Goal: Task Accomplishment & Management: Manage account settings

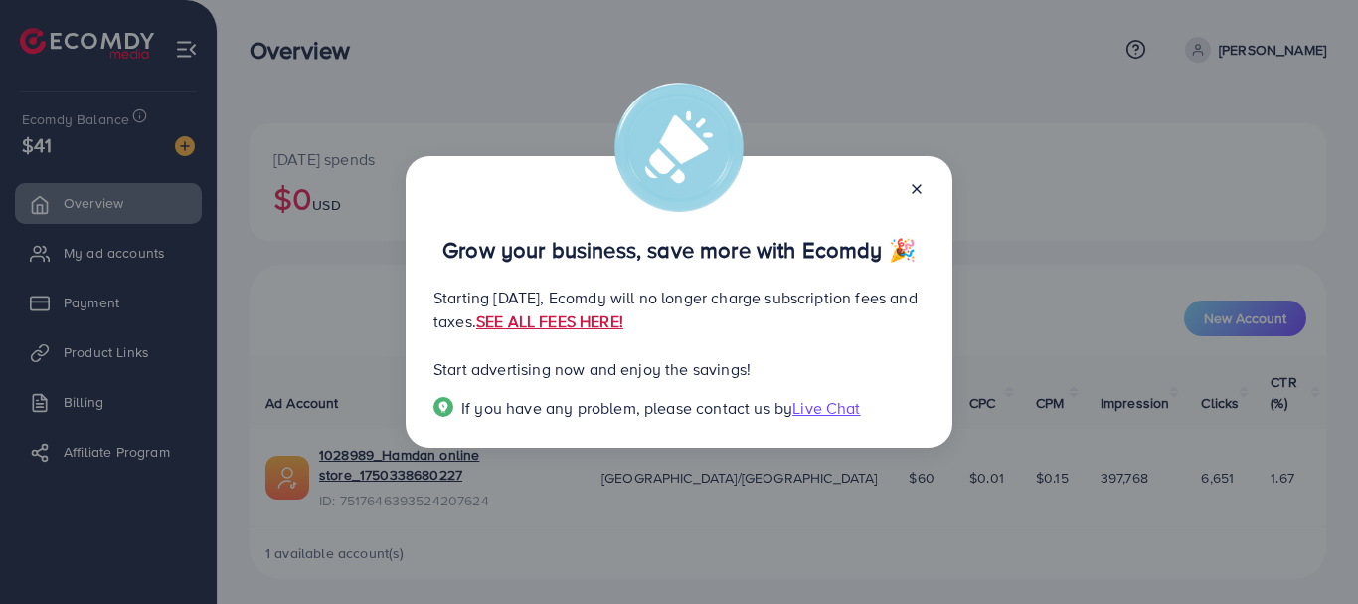
click at [623, 316] on link "SEE ALL FEES HERE!" at bounding box center [549, 321] width 147 height 22
click at [914, 191] on line at bounding box center [917, 189] width 8 height 8
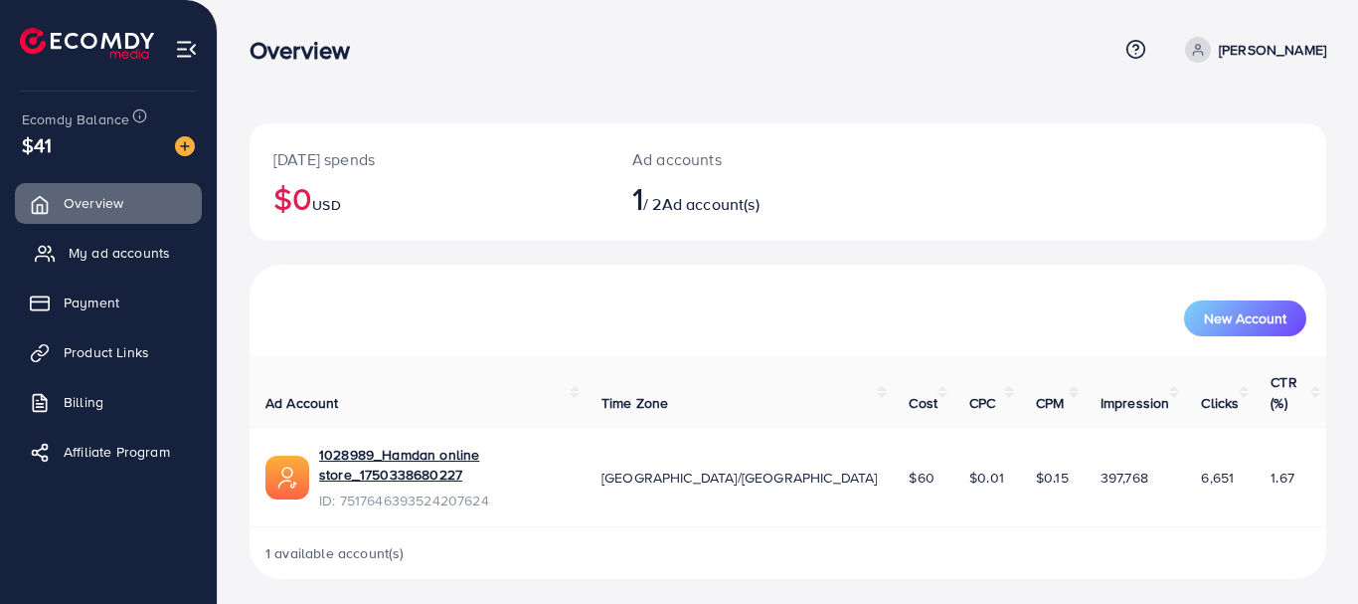
click at [89, 267] on link "My ad accounts" at bounding box center [108, 253] width 187 height 40
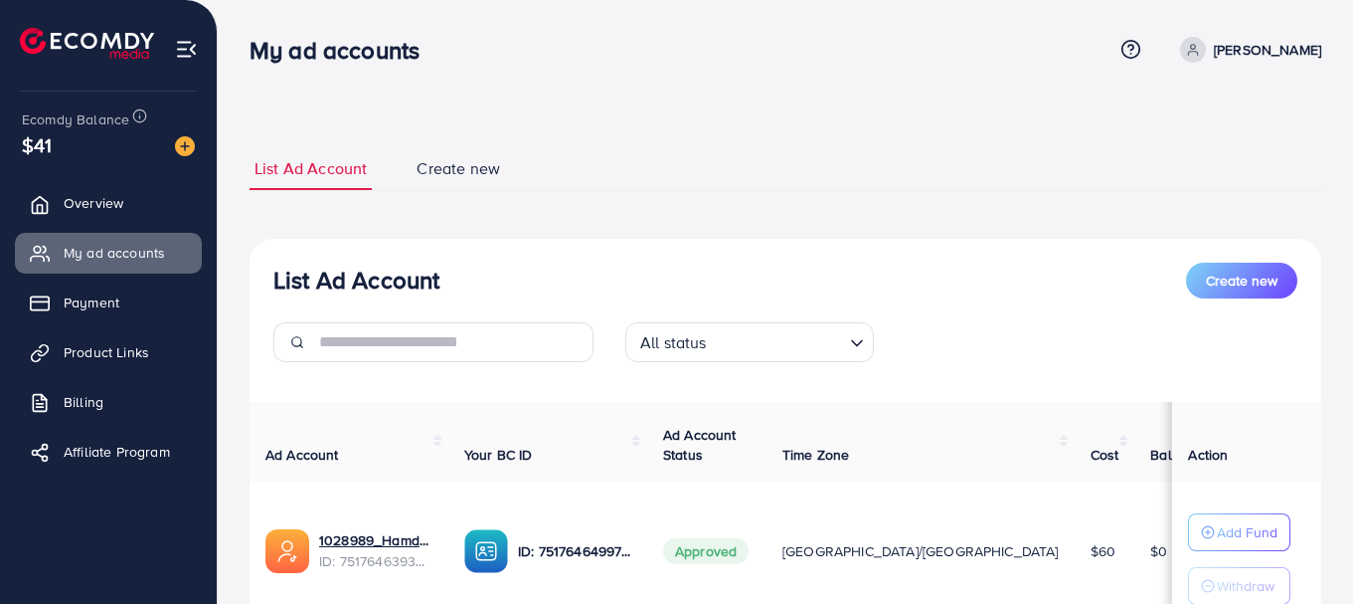
click at [1001, 301] on div "List Ad Account Create new All status Loading..." at bounding box center [786, 320] width 1072 height 115
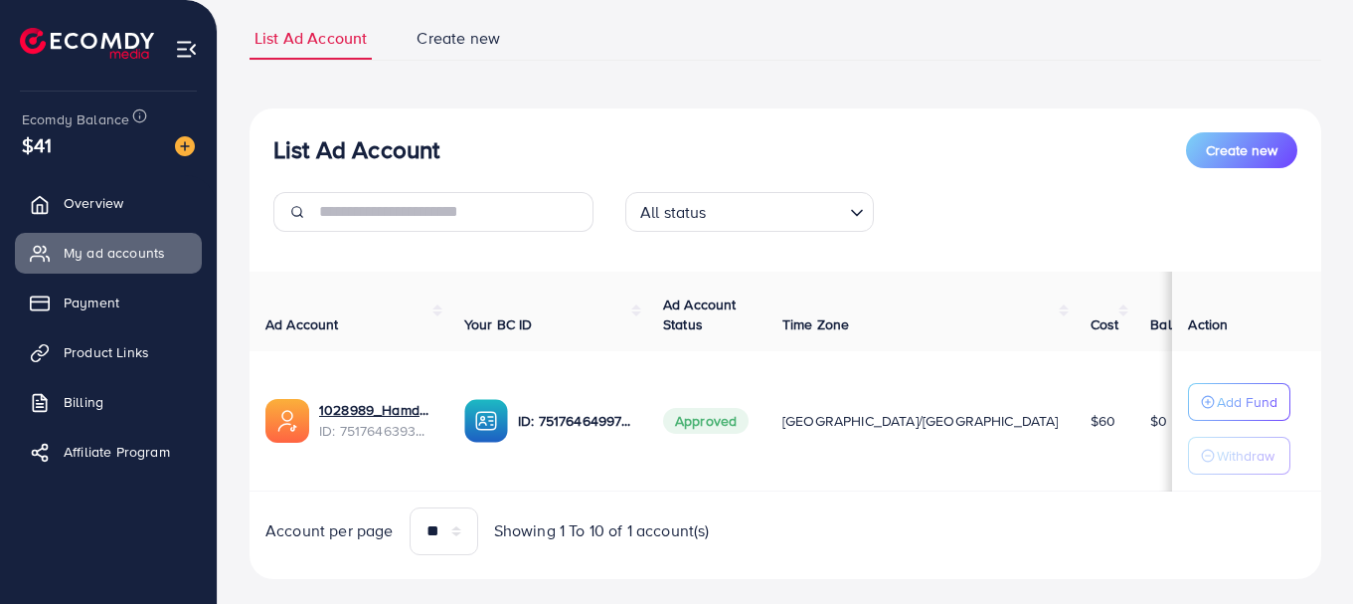
scroll to position [126, 0]
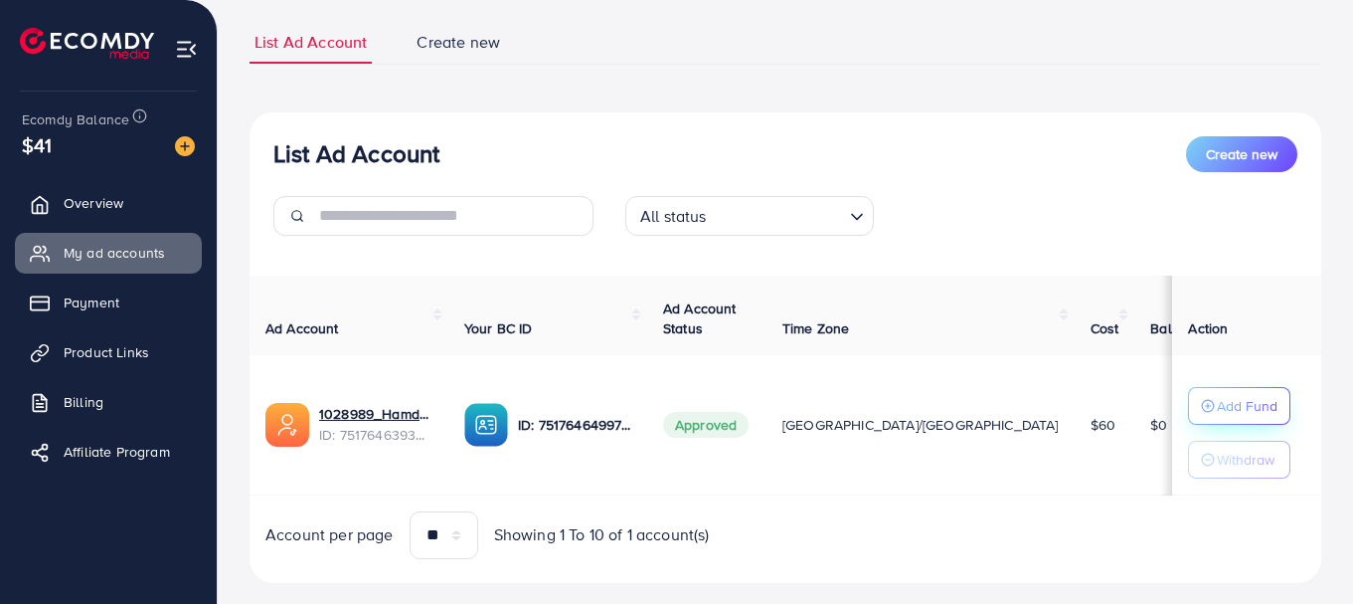
click at [1211, 411] on circle "button" at bounding box center [1208, 406] width 12 height 12
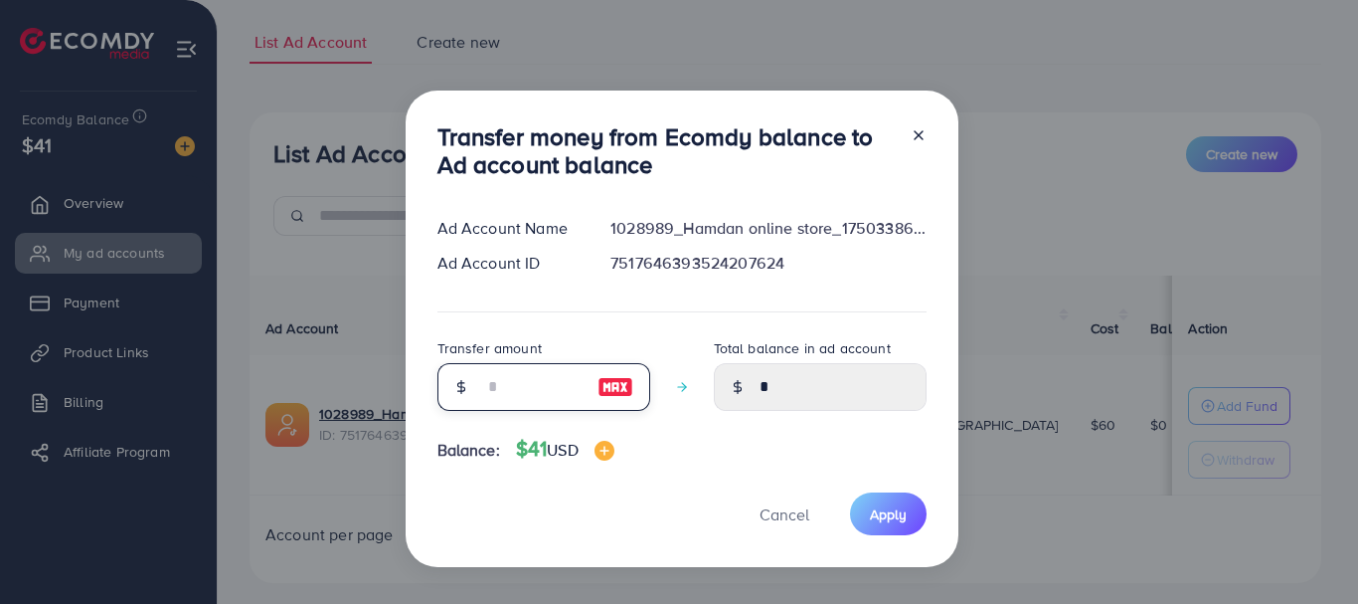
click at [490, 381] on input "number" at bounding box center [532, 387] width 99 height 48
type input "*"
type input "****"
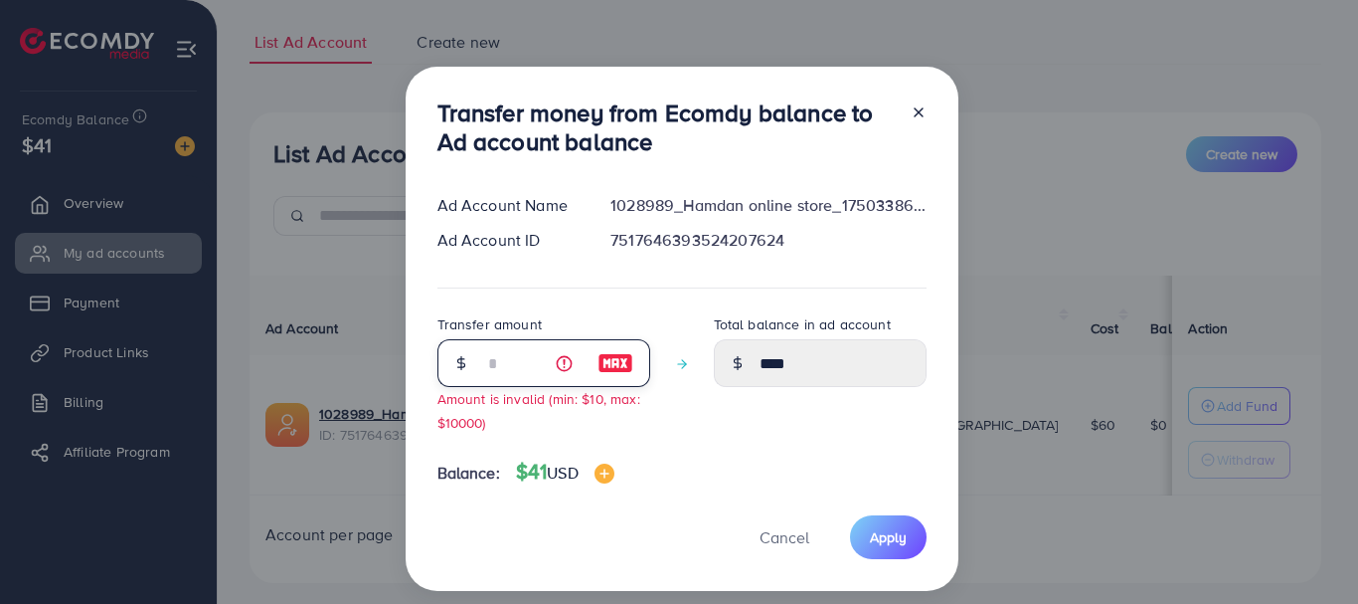
type input "**"
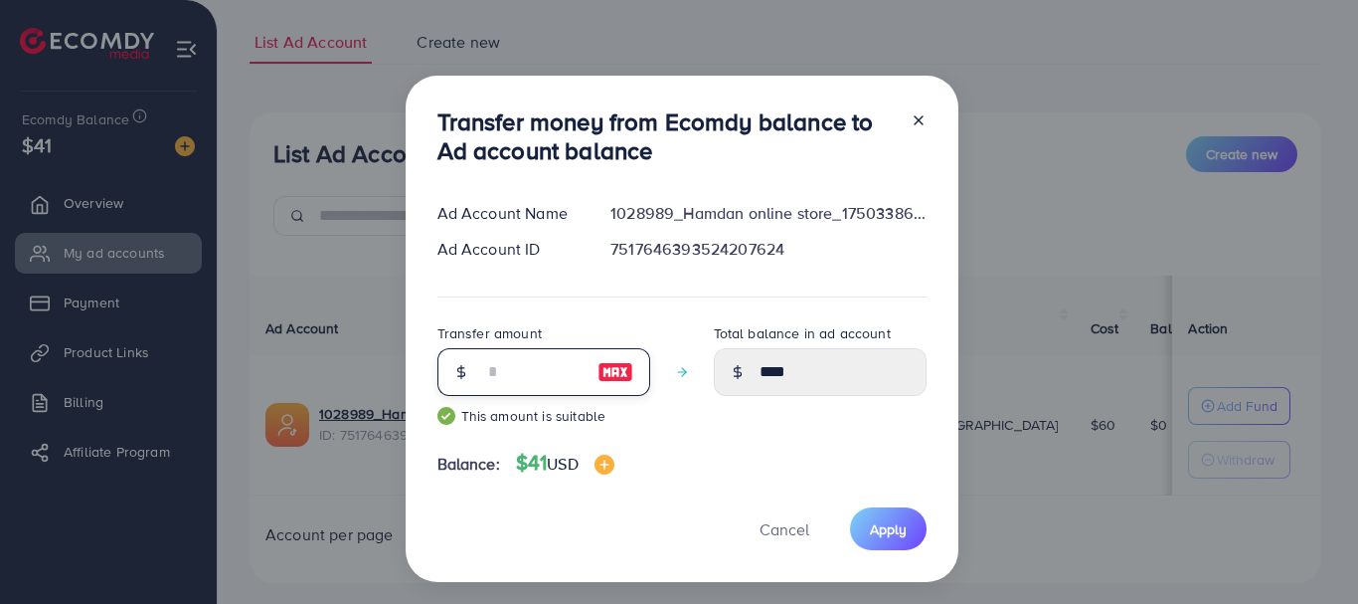
type input "*****"
type input "**"
click at [898, 531] on span "Apply" at bounding box center [888, 529] width 37 height 20
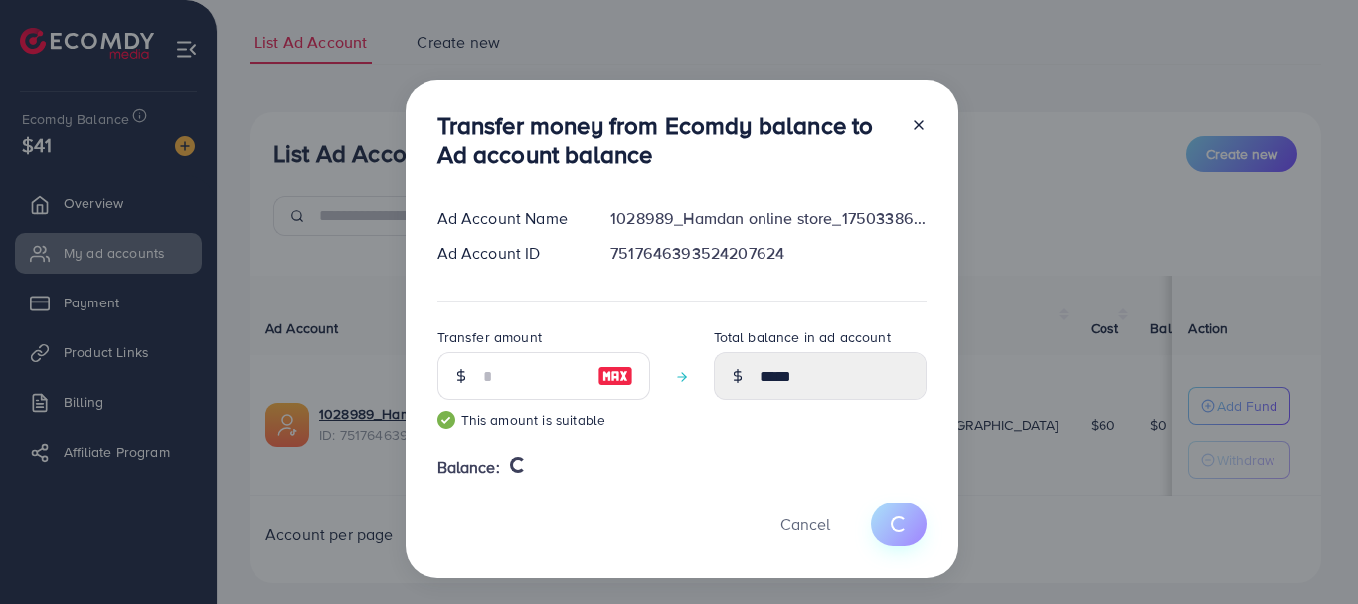
type input "*"
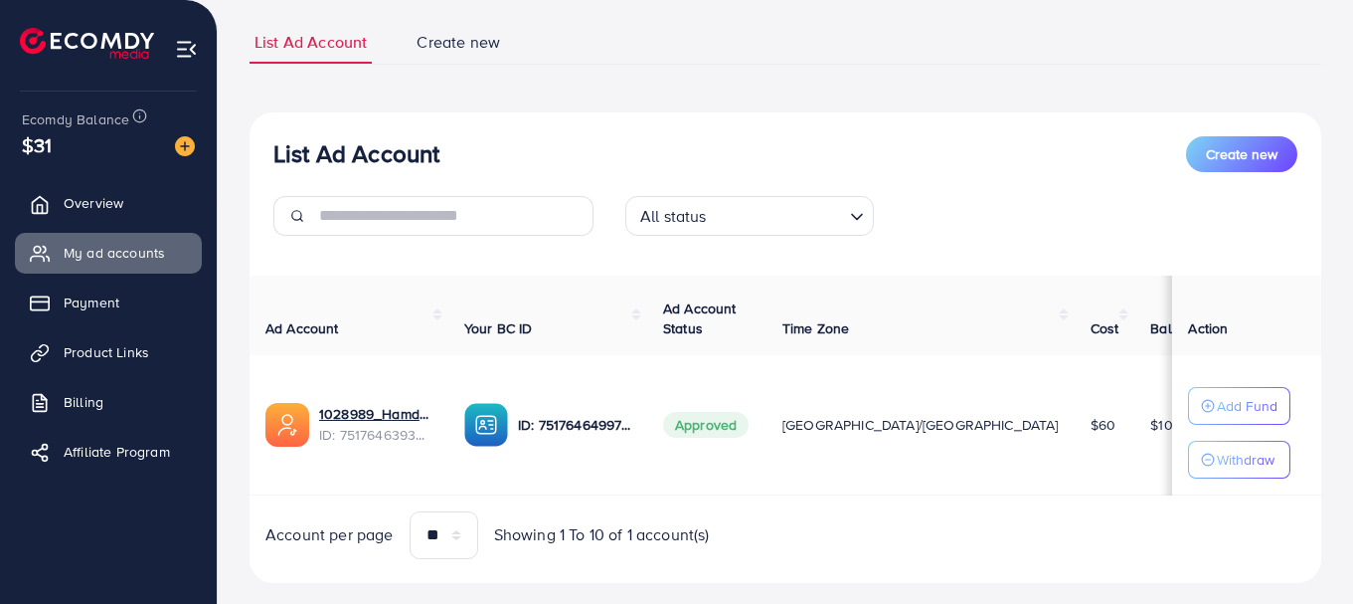
drag, startPoint x: 976, startPoint y: 493, endPoint x: 1131, endPoint y: 480, distance: 155.7
click at [1131, 480] on tr "1028989_Hamdan online store_1750338680227 ID: 7517646393524207624 ID: 751764649…" at bounding box center [938, 425] width 1377 height 140
click at [142, 344] on span "Product Links" at bounding box center [112, 352] width 86 height 20
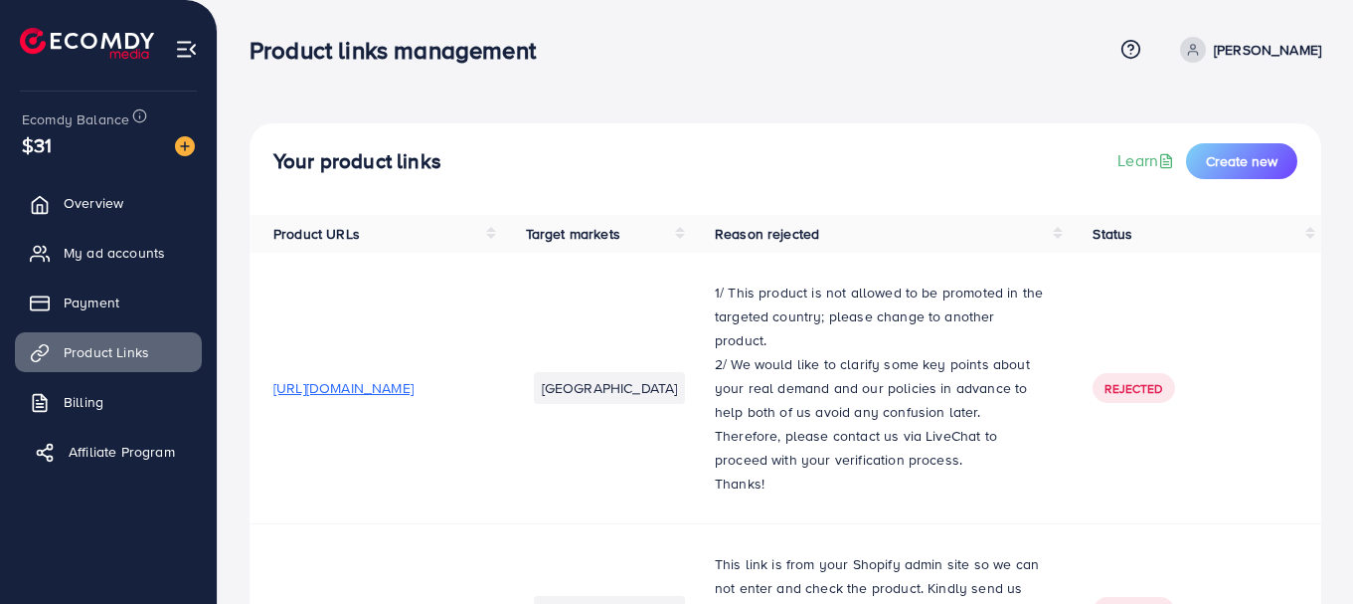
click at [100, 443] on span "Affiliate Program" at bounding box center [122, 452] width 106 height 20
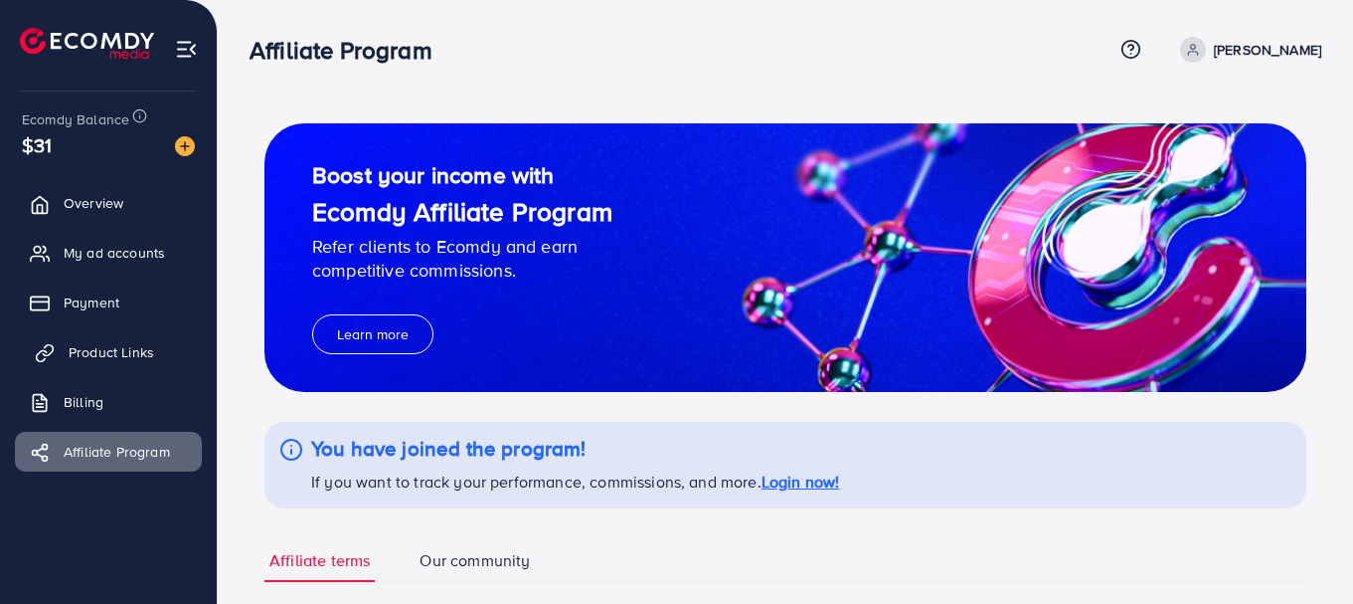
click at [110, 352] on span "Product Links" at bounding box center [112, 352] width 86 height 20
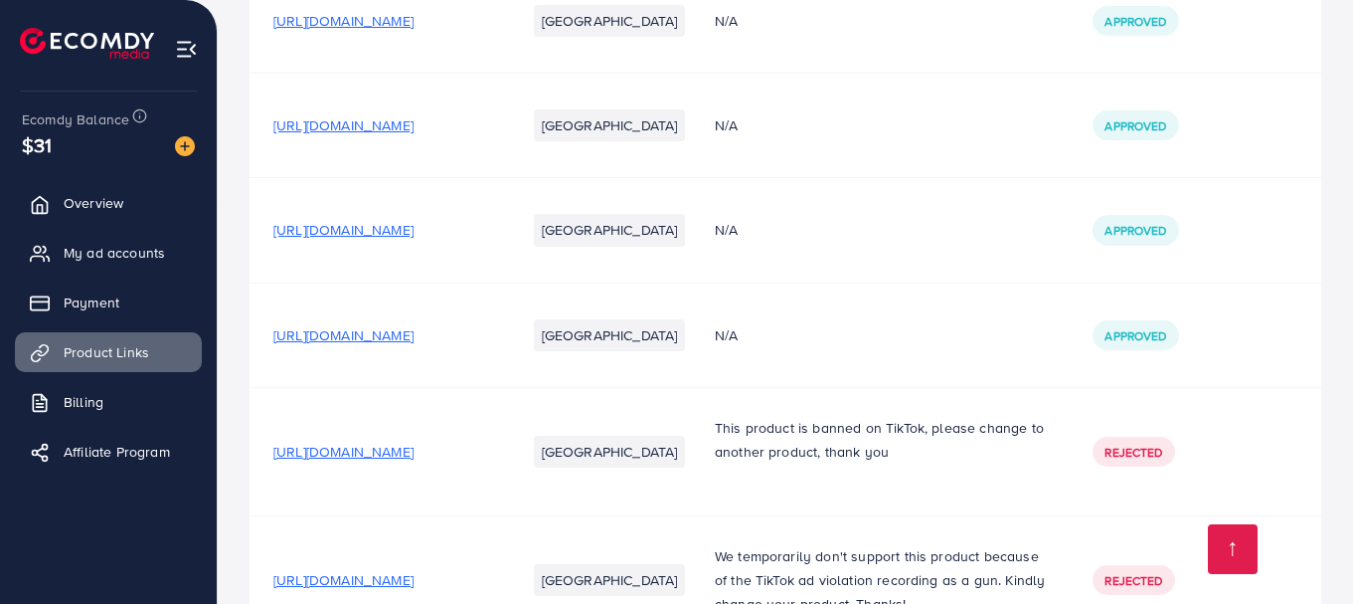
scroll to position [1487, 0]
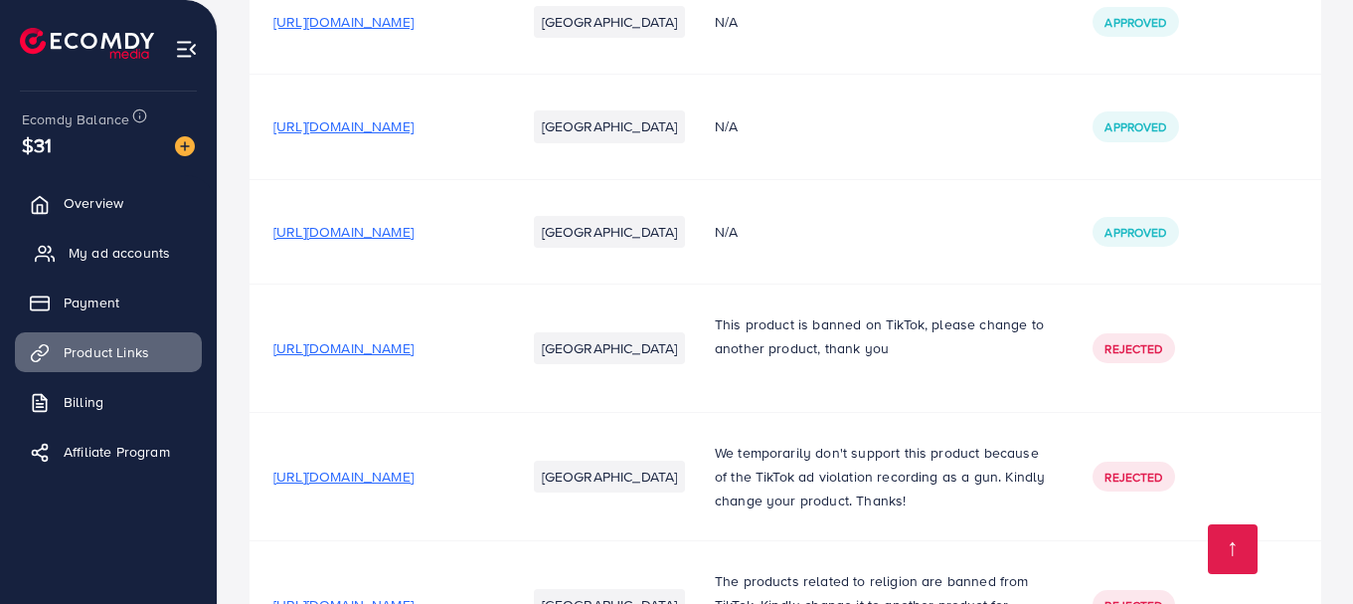
click at [104, 238] on link "My ad accounts" at bounding box center [108, 253] width 187 height 40
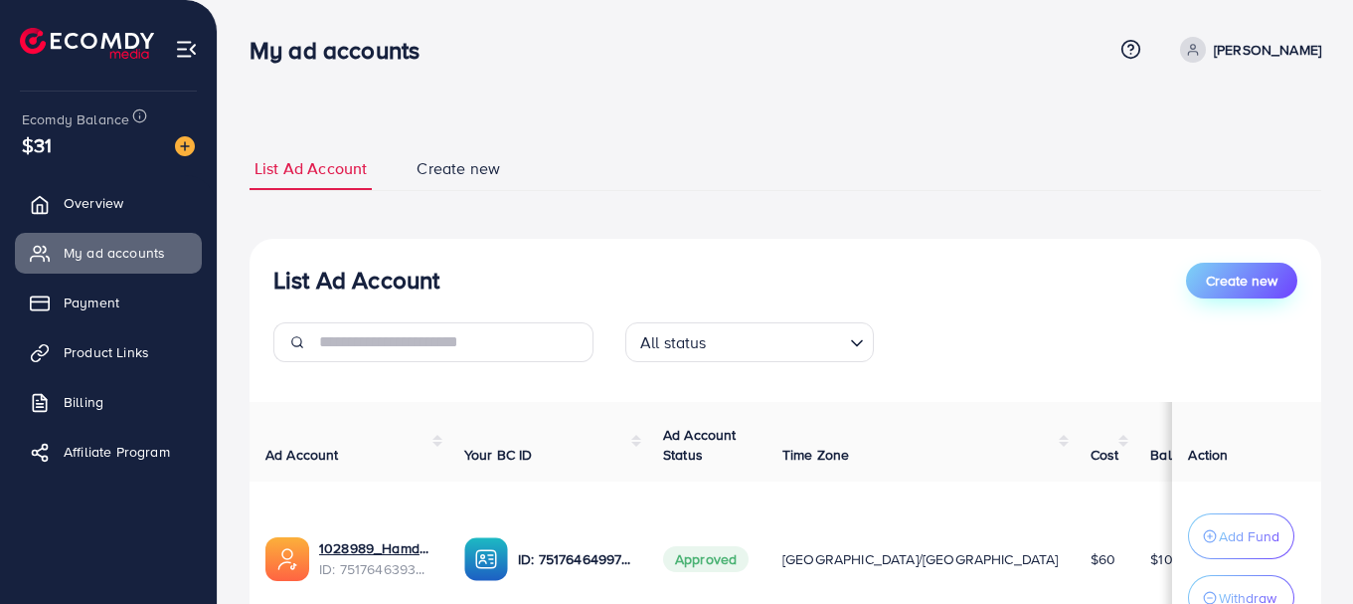
click at [1268, 286] on span "Create new" at bounding box center [1242, 280] width 72 height 20
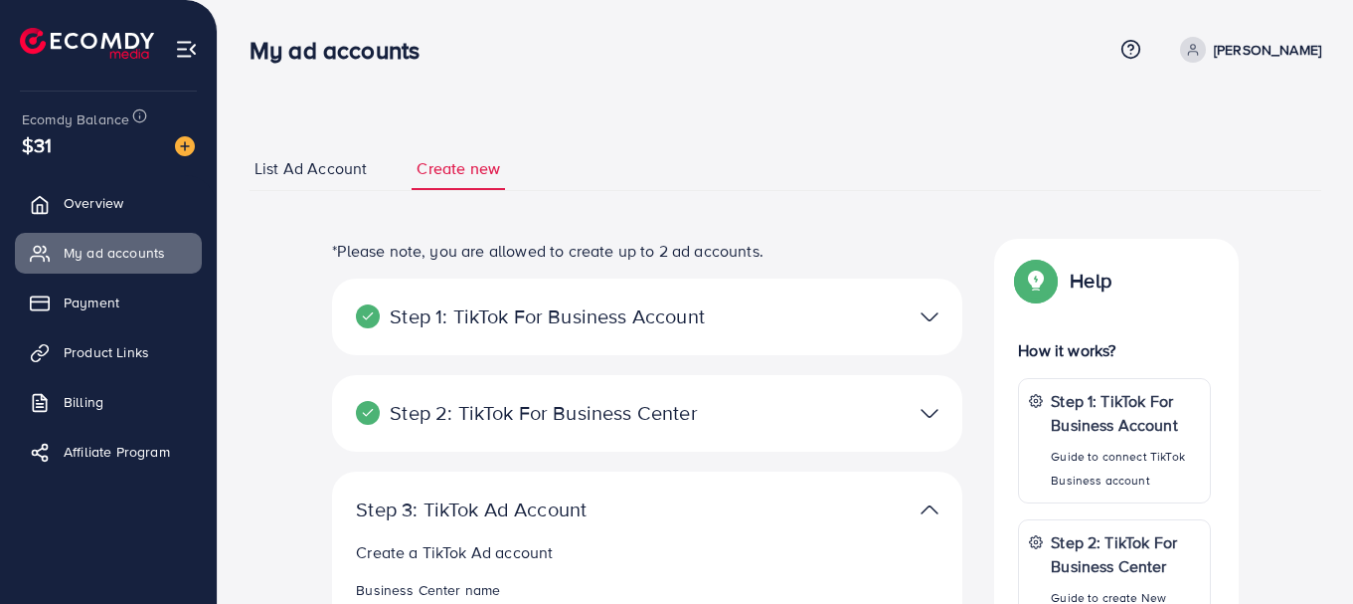
drag, startPoint x: 1351, startPoint y: 110, endPoint x: 1349, endPoint y: 237, distance: 126.3
click at [1349, 237] on div "**********" at bounding box center [786, 592] width 1136 height 1184
click at [981, 184] on ul "List Ad Account Create new" at bounding box center [786, 169] width 1072 height 44
click at [103, 195] on span "Overview" at bounding box center [99, 203] width 60 height 20
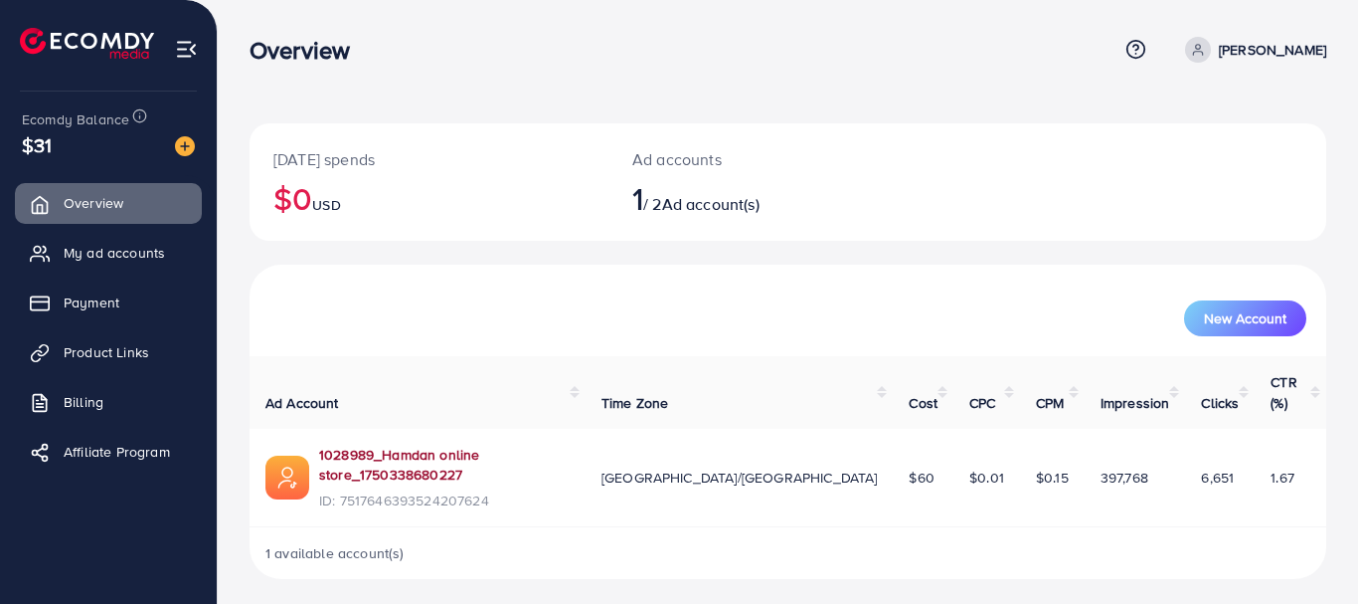
click at [510, 445] on link "1028989_Hamdan online store_1750338680227" at bounding box center [444, 465] width 251 height 41
click at [90, 253] on span "My ad accounts" at bounding box center [119, 253] width 101 height 20
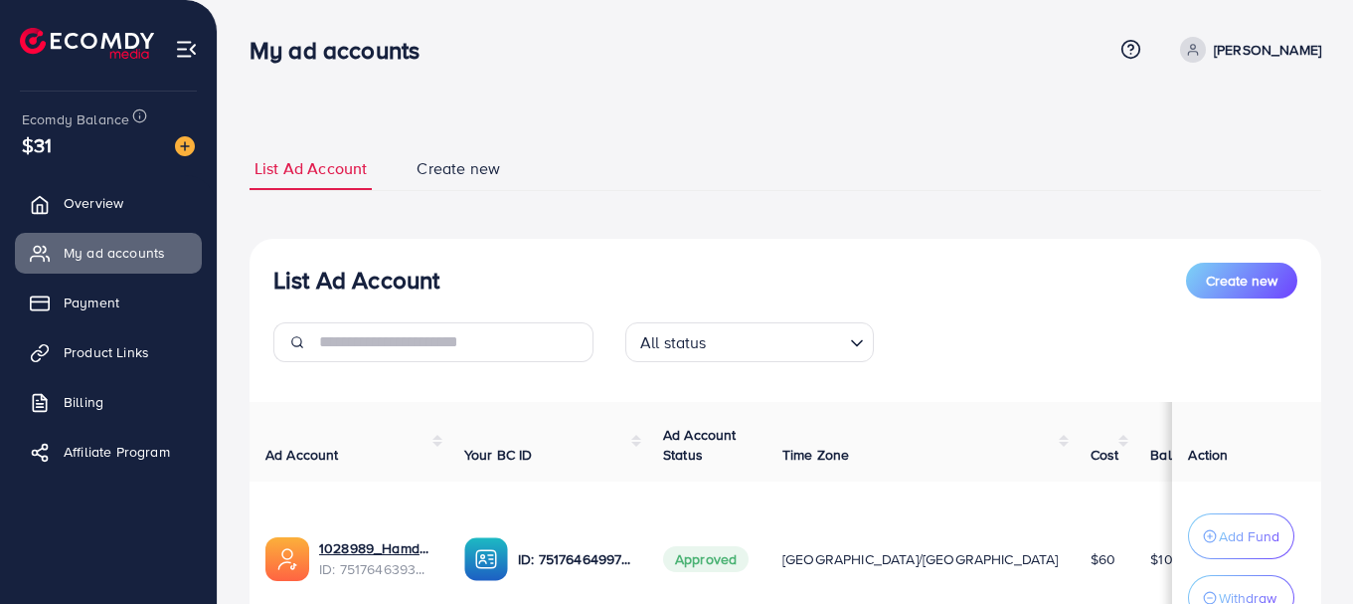
click at [949, 360] on div "All status Loading..." at bounding box center [786, 350] width 352 height 56
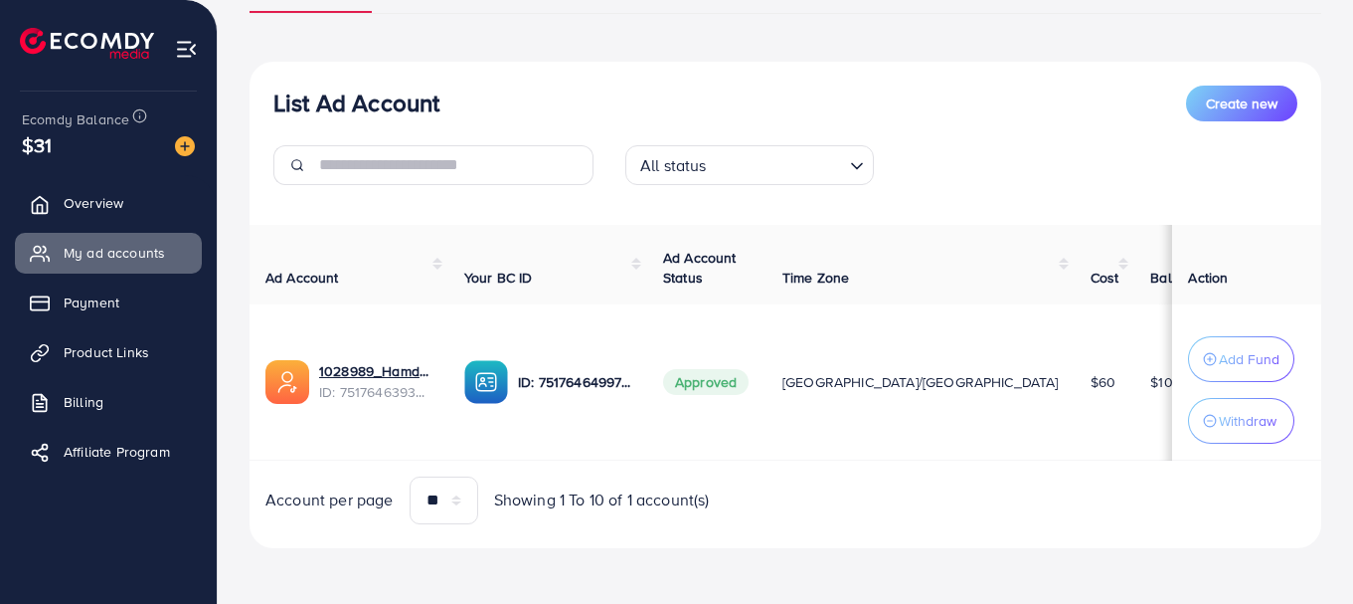
scroll to position [182, 0]
drag, startPoint x: 917, startPoint y: 454, endPoint x: 1033, endPoint y: 451, distance: 116.4
click at [1033, 451] on tr "1028989_Hamdan online store_1750338680227 ID: 7517646393524207624 ID: 751764649…" at bounding box center [938, 382] width 1377 height 156
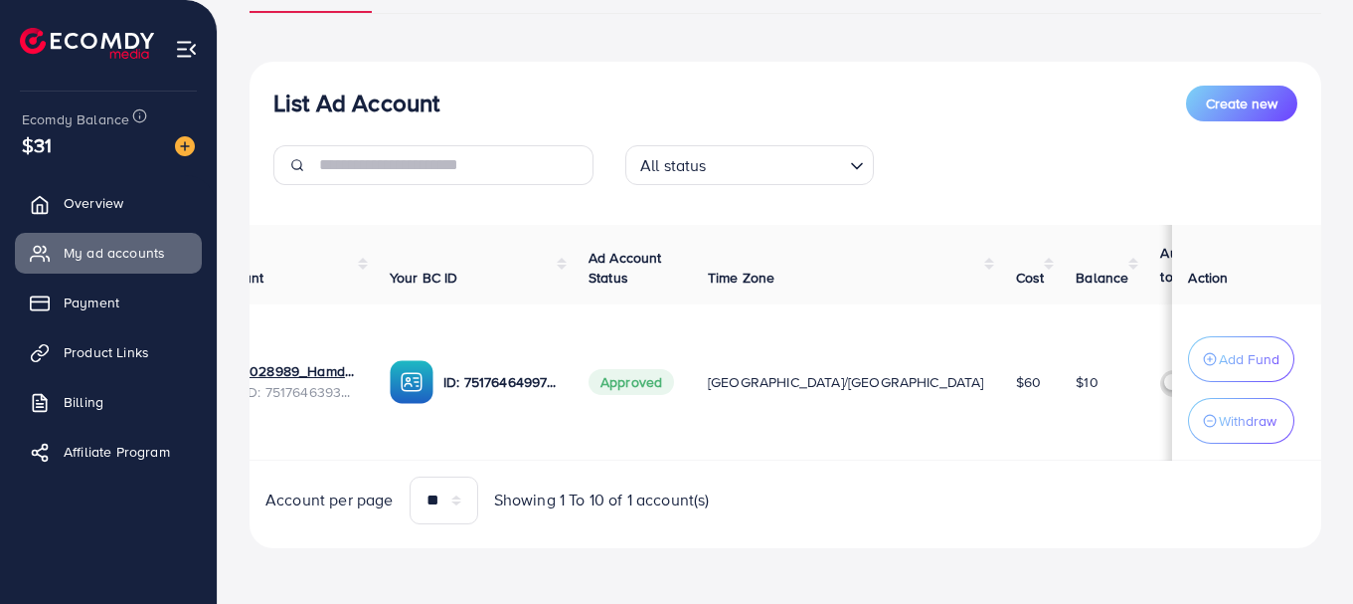
scroll to position [0, 108]
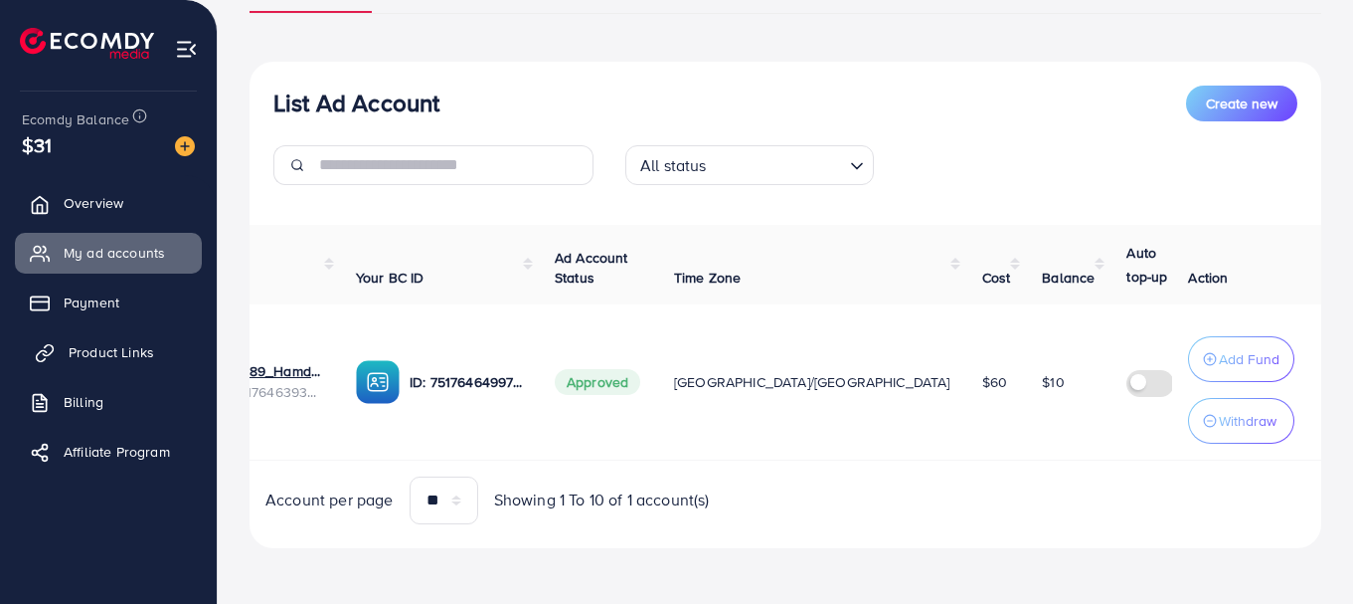
click at [115, 357] on span "Product Links" at bounding box center [112, 352] width 86 height 20
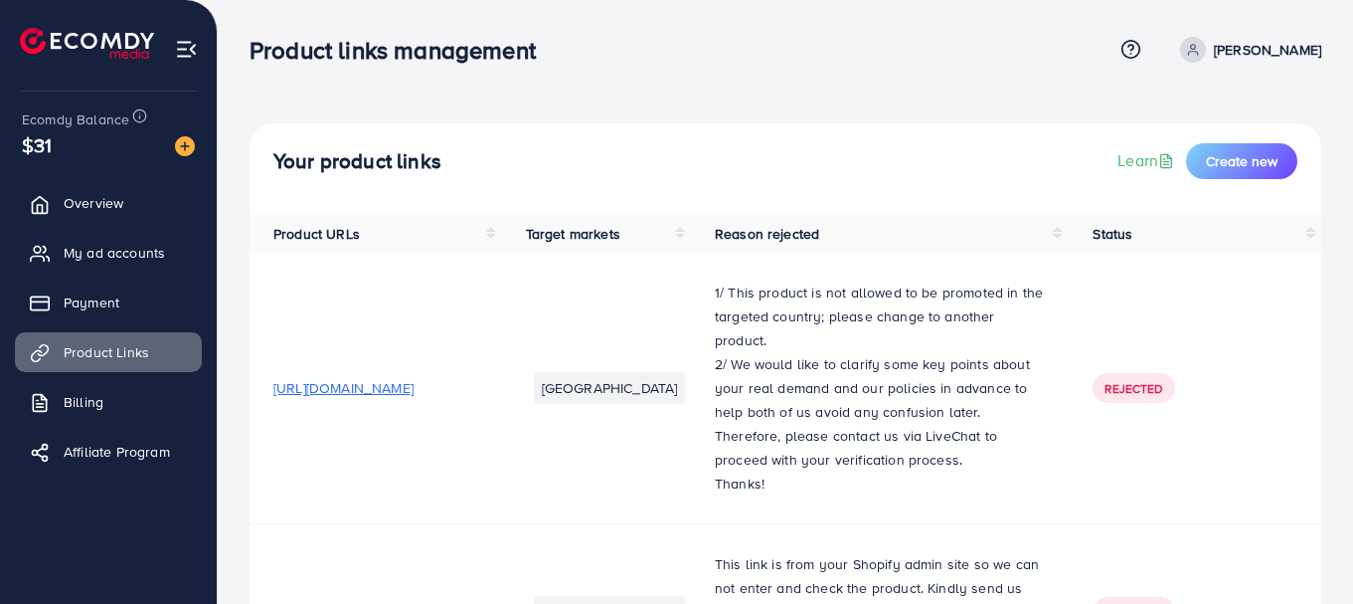
click at [1308, 284] on td "Rejected" at bounding box center [1195, 388] width 253 height 271
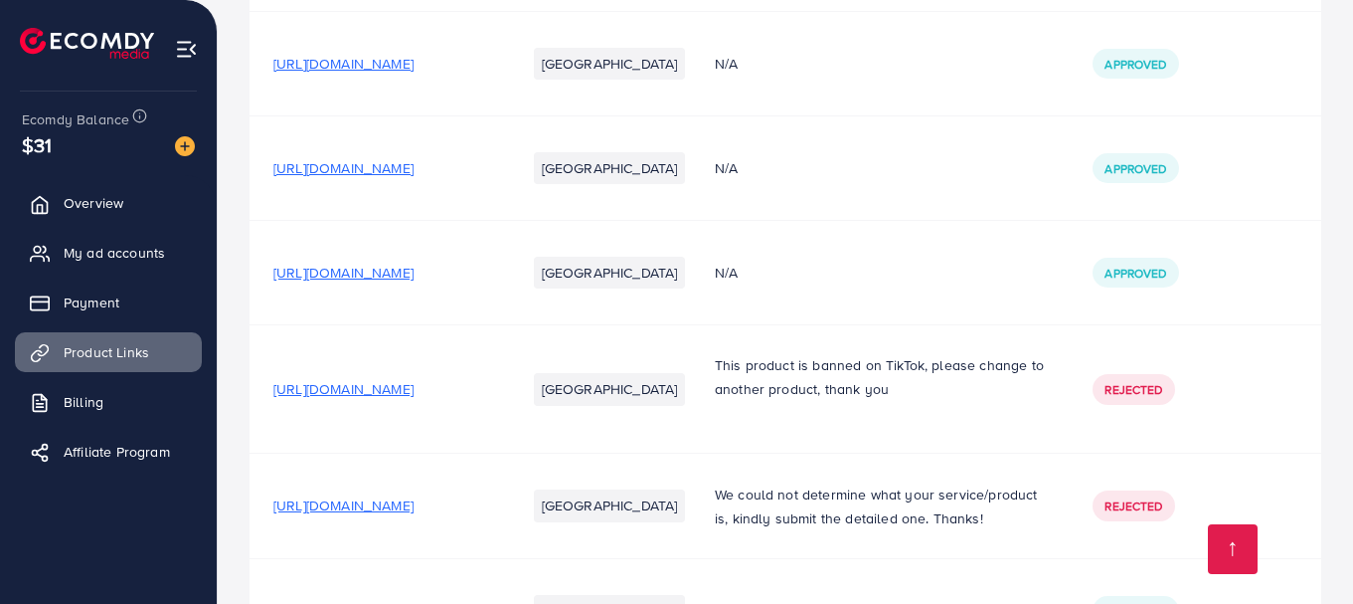
scroll to position [835, 0]
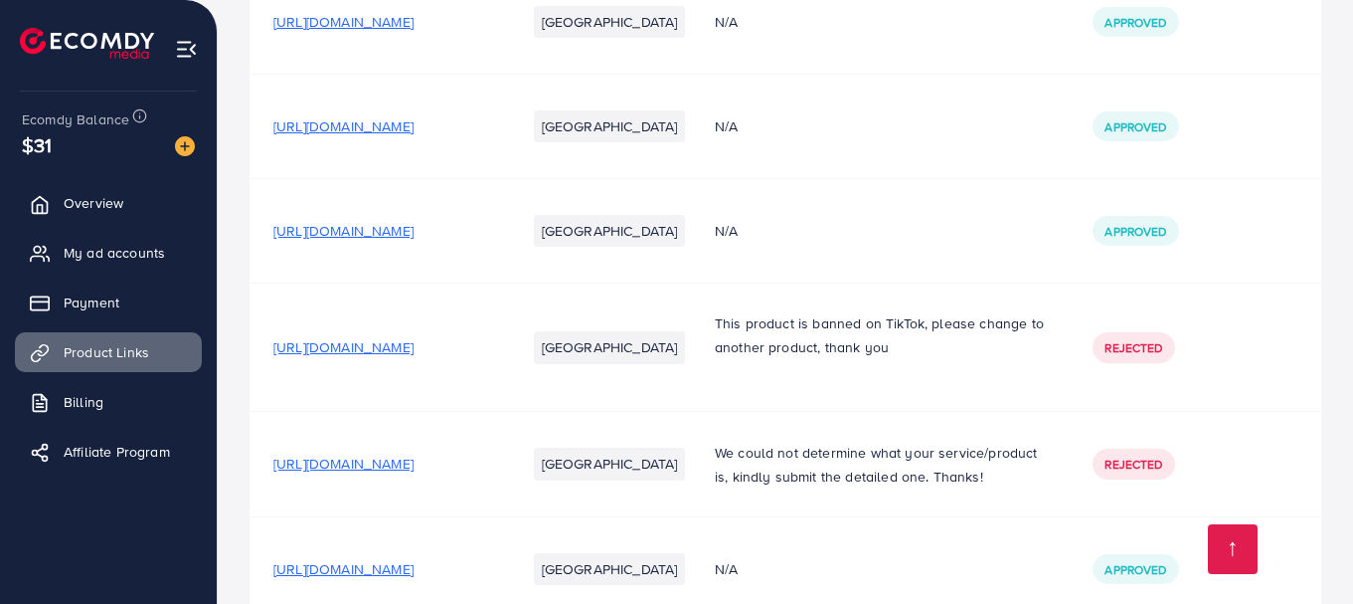
click at [414, 241] on span "https://hamdanonline.store/products/portable-5-hole-mist-fan-usb-humidifier-mul…" at bounding box center [343, 231] width 140 height 20
